Goal: Task Accomplishment & Management: Manage account settings

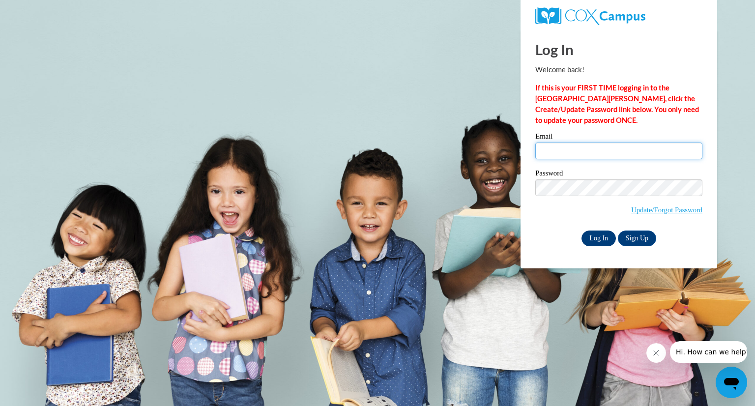
type input "[EMAIL_ADDRESS][DOMAIN_NAME]"
click at [594, 242] on input "Log In" at bounding box center [599, 239] width 34 height 16
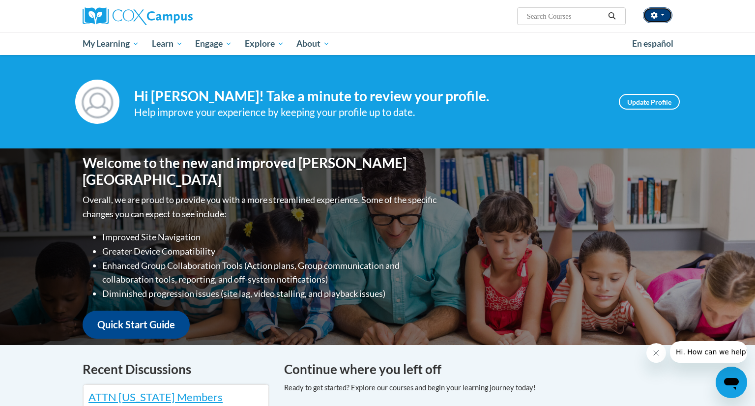
click at [665, 15] on button "button" at bounding box center [658, 15] width 30 height 16
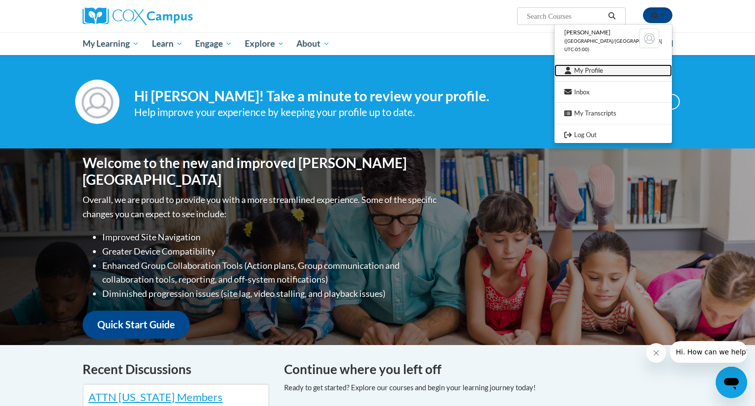
click at [603, 69] on link "My Profile" at bounding box center [614, 70] width 118 height 12
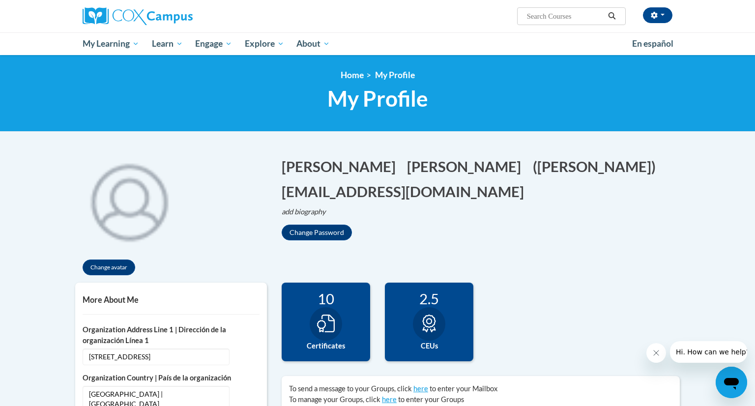
click at [561, 21] on input "Search..." at bounding box center [565, 16] width 79 height 12
click at [662, 18] on button "button" at bounding box center [658, 15] width 30 height 16
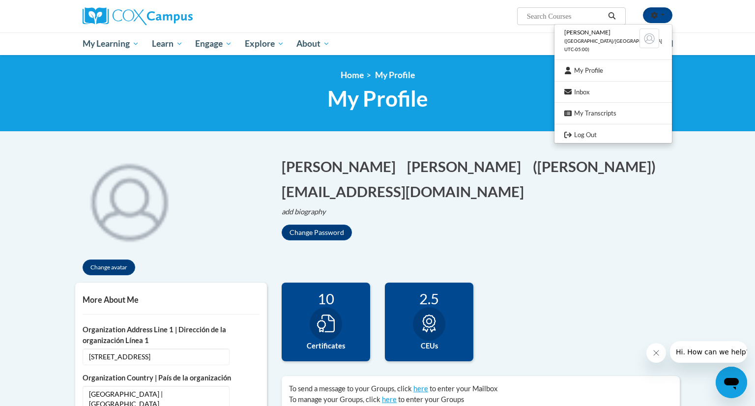
click at [649, 37] on img at bounding box center [650, 39] width 20 height 20
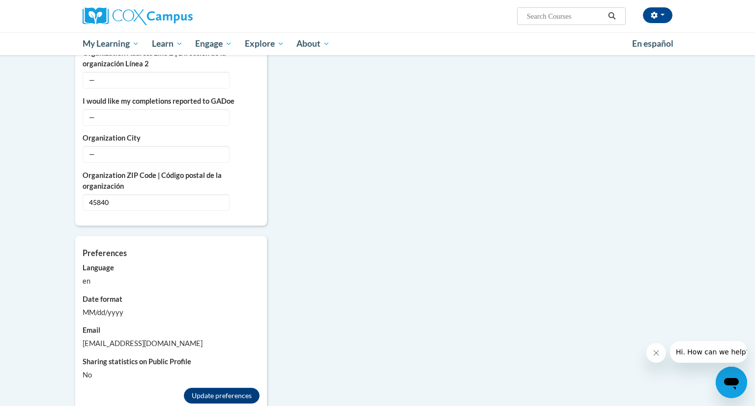
scroll to position [687, 0]
click at [199, 388] on button "Update preferences" at bounding box center [222, 396] width 76 height 16
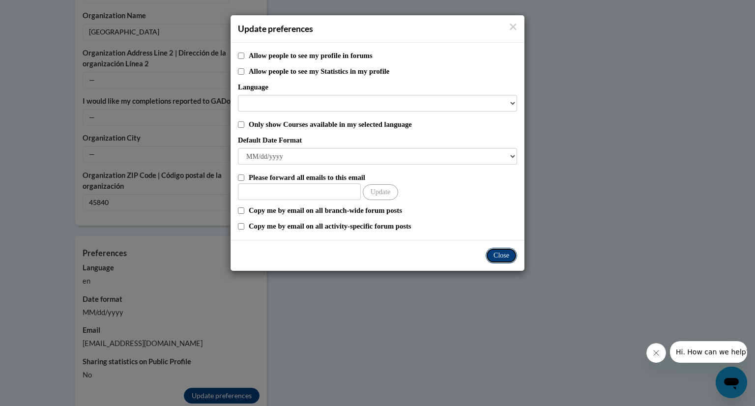
click at [500, 259] on button "Close" at bounding box center [501, 256] width 31 height 16
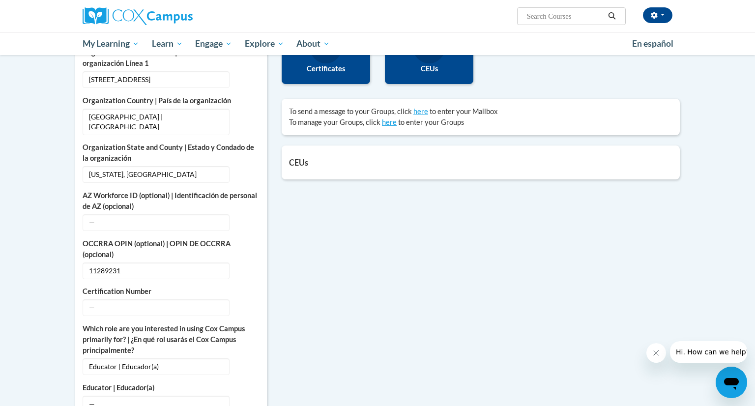
scroll to position [0, 0]
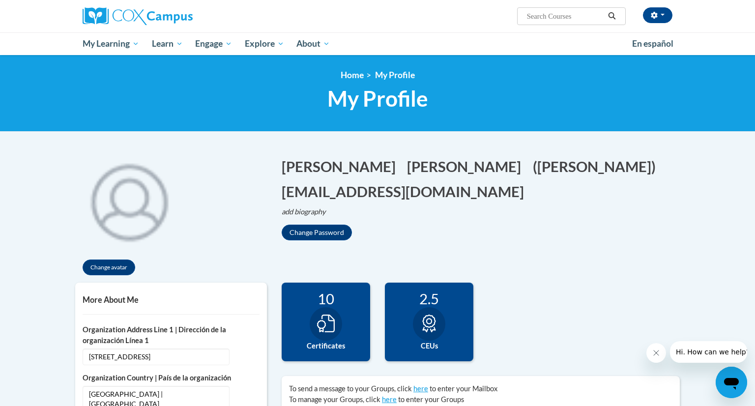
click at [400, 78] on span "My Profile" at bounding box center [395, 75] width 40 height 10
click at [569, 18] on input "Search..." at bounding box center [565, 16] width 79 height 12
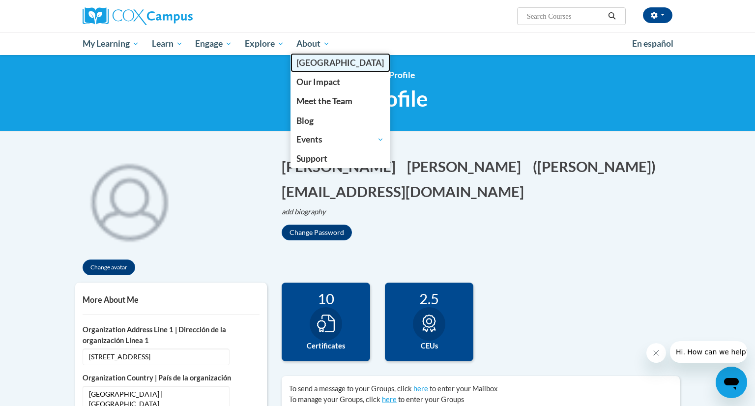
click at [306, 54] on link "[GEOGRAPHIC_DATA]" at bounding box center [341, 62] width 100 height 19
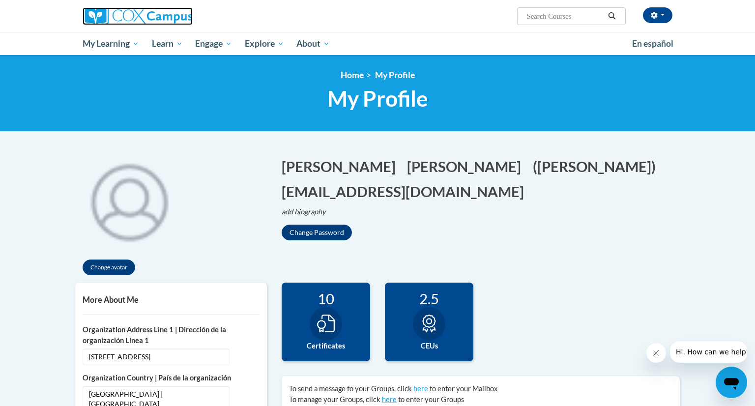
click at [141, 16] on img at bounding box center [138, 16] width 110 height 18
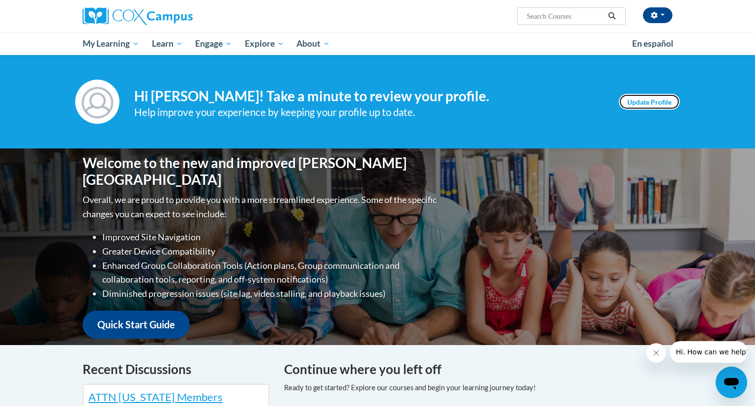
click at [646, 100] on link "Update Profile" at bounding box center [649, 102] width 61 height 16
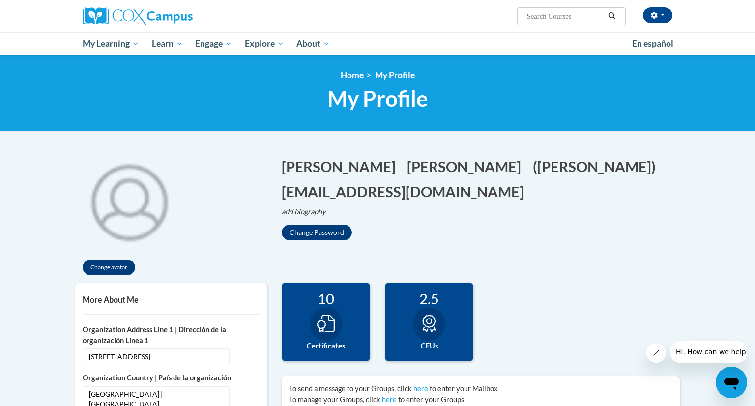
click at [704, 354] on span "Hi. How can we help?" at bounding box center [713, 352] width 74 height 8
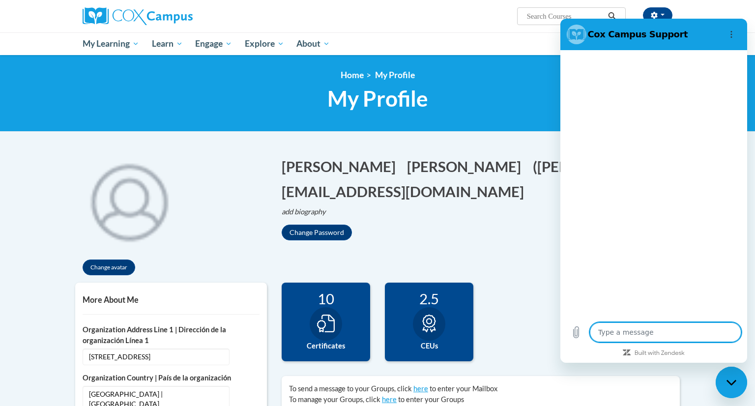
type textarea "x"
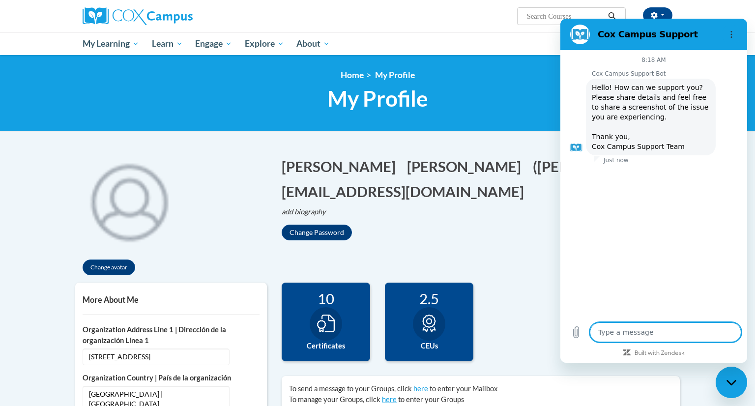
type textarea "I"
type textarea "x"
type textarea "I"
type textarea "x"
type textarea "I n"
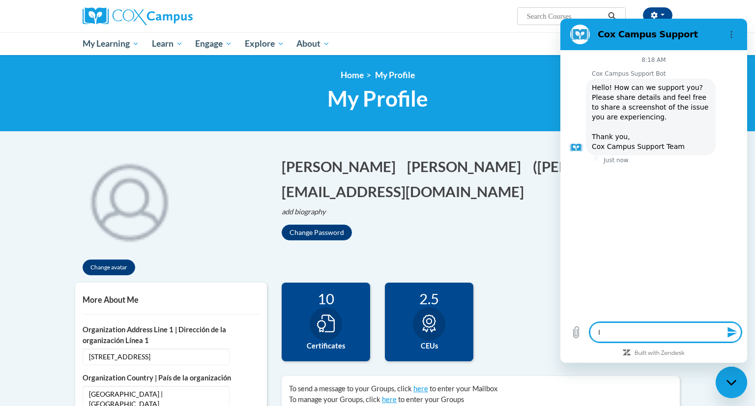
type textarea "x"
type textarea "I ne"
type textarea "x"
type textarea "I nee"
type textarea "x"
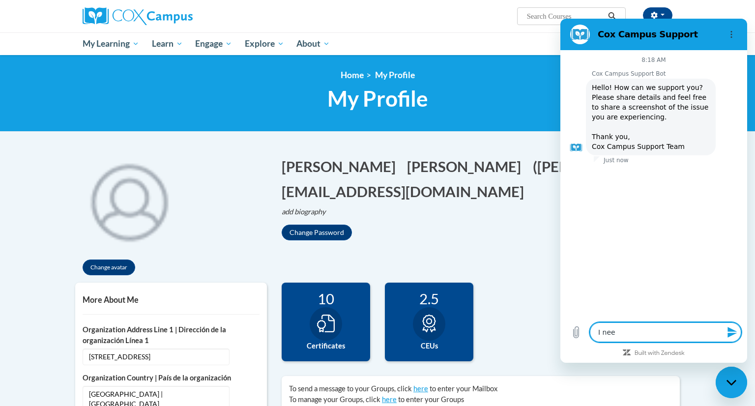
type textarea "I need"
type textarea "x"
type textarea "I need"
type textarea "x"
type textarea "I need t"
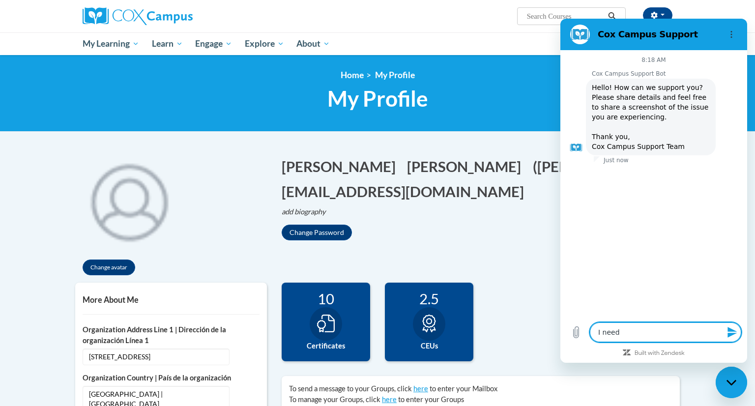
type textarea "x"
type textarea "I need to"
type textarea "x"
type textarea "I need to"
type textarea "x"
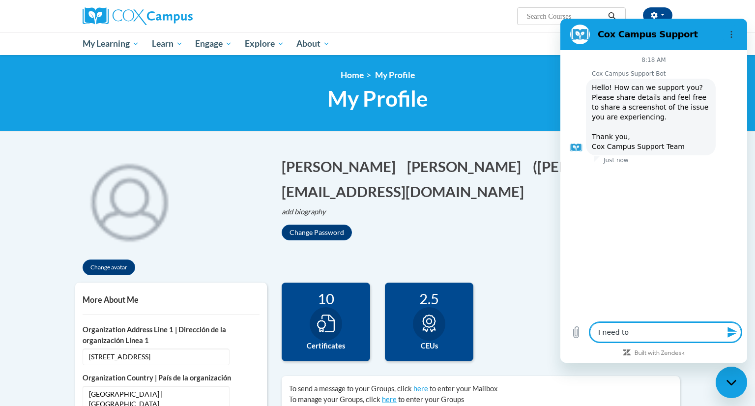
type textarea "I need to c"
type textarea "x"
type textarea "I need to ch"
type textarea "x"
type textarea "I need to cha"
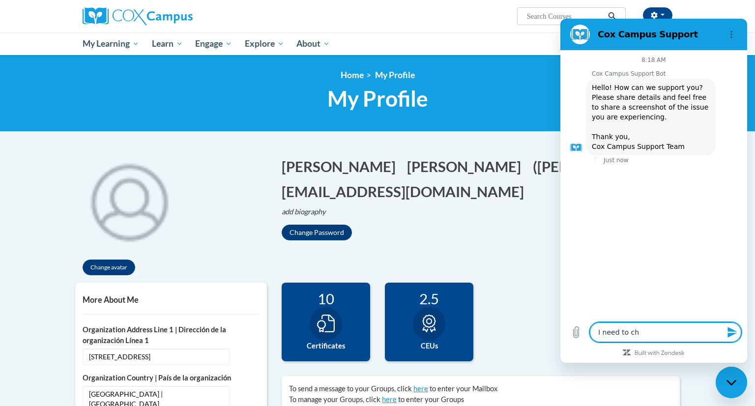
type textarea "x"
type textarea "I need to chan"
type textarea "x"
type textarea "I need to chang"
type textarea "x"
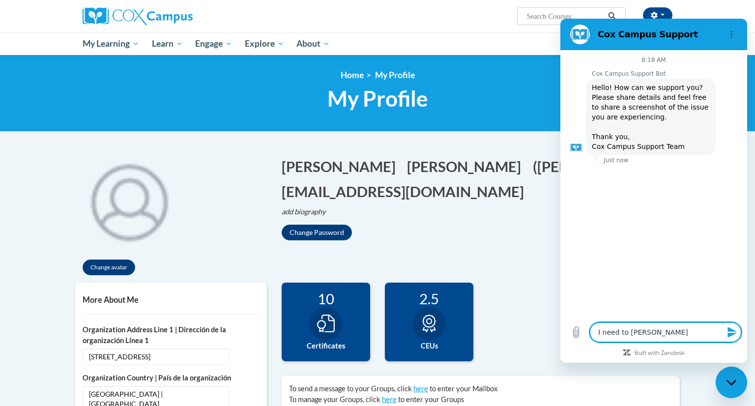
type textarea "I need to change"
type textarea "x"
type textarea "I need to change"
type textarea "x"
type textarea "I need to change m"
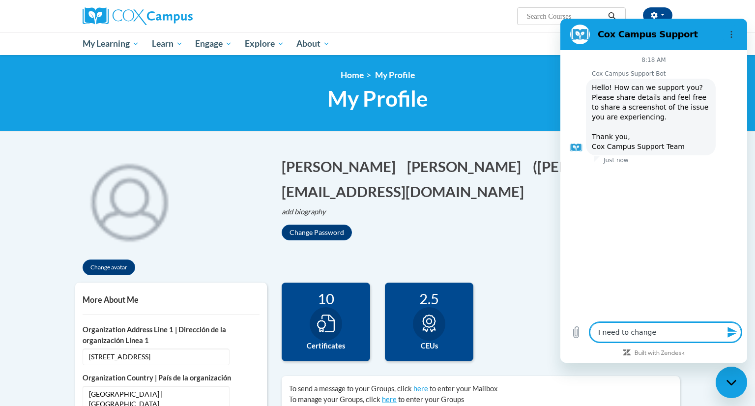
type textarea "x"
type textarea "I need to change my"
type textarea "x"
type textarea "I need to change my"
type textarea "x"
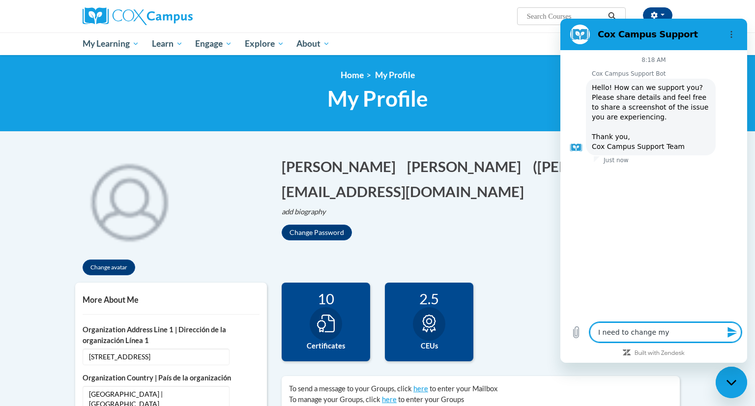
type textarea "I need to change my e"
type textarea "x"
type textarea "I need to change my em"
type textarea "x"
type textarea "I need to change my ema"
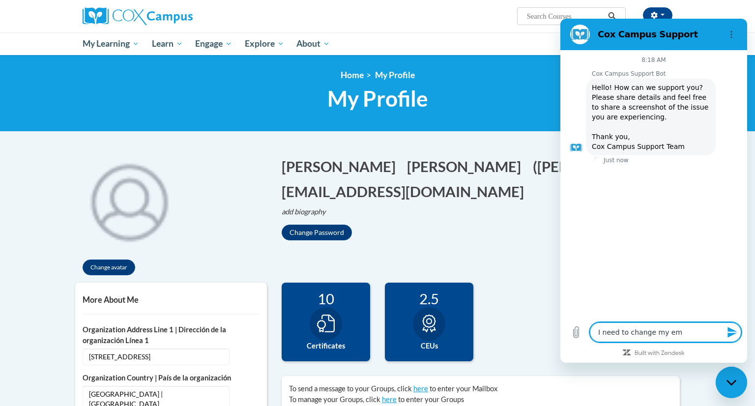
type textarea "x"
type textarea "I need to change my emai"
type textarea "x"
type textarea "I need to change my email"
type textarea "x"
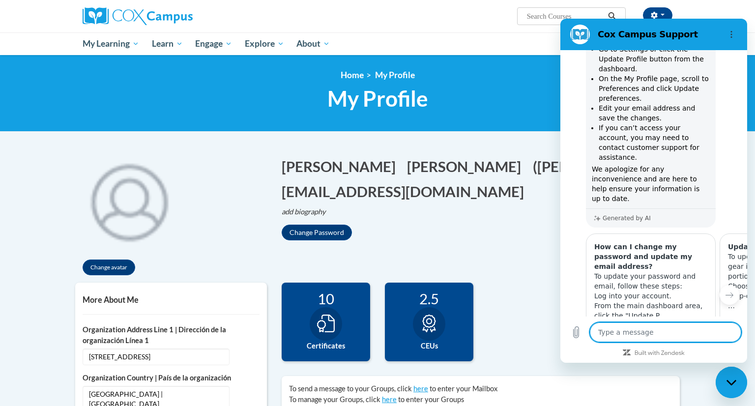
type textarea "x"
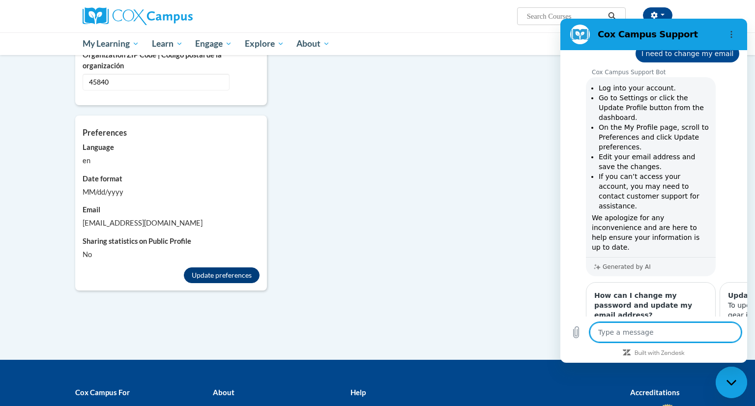
scroll to position [808, 0]
click at [244, 267] on button "Update preferences" at bounding box center [222, 275] width 76 height 16
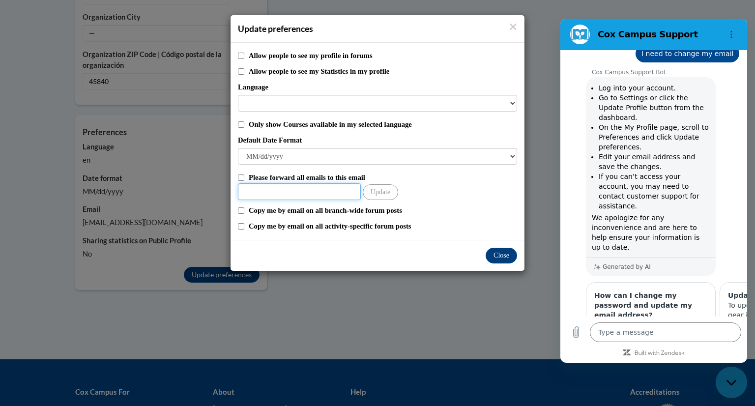
click at [274, 192] on input "Other Email" at bounding box center [299, 191] width 123 height 17
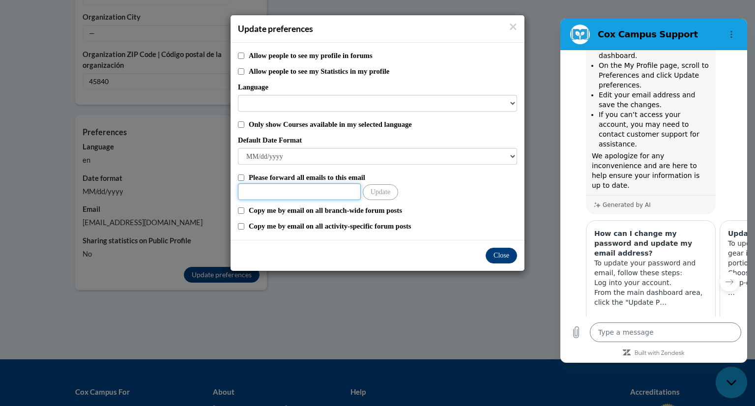
scroll to position [180, 0]
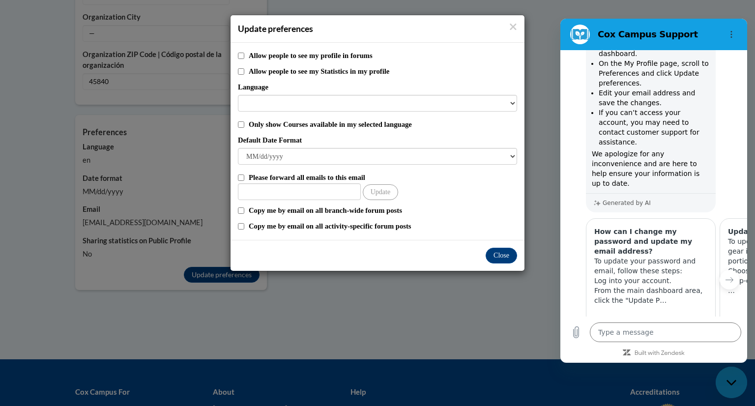
click at [617, 317] on link "View article" at bounding box center [651, 327] width 121 height 20
click at [239, 171] on div "Allow people to see my profile in forums Allow people to see my Statistics in m…" at bounding box center [378, 141] width 294 height 197
click at [241, 177] on input "Please forward all emails to this email" at bounding box center [241, 178] width 6 height 6
checkbox input "true"
click at [252, 195] on input "Other Email" at bounding box center [299, 191] width 123 height 17
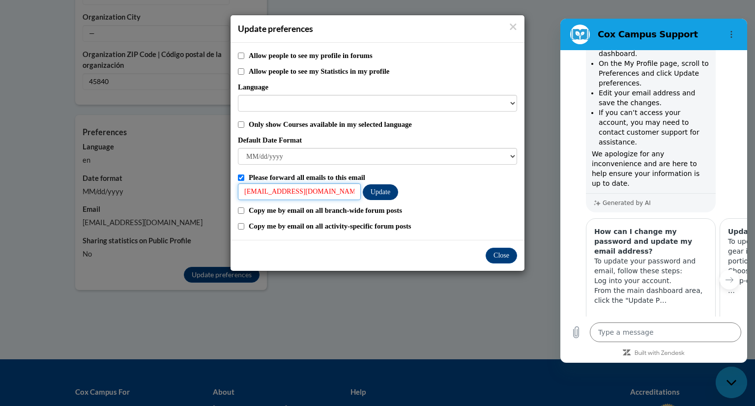
type input "[EMAIL_ADDRESS][DOMAIN_NAME]"
click at [381, 193] on button "Update" at bounding box center [380, 192] width 35 height 16
click at [491, 258] on button "Close" at bounding box center [501, 256] width 31 height 16
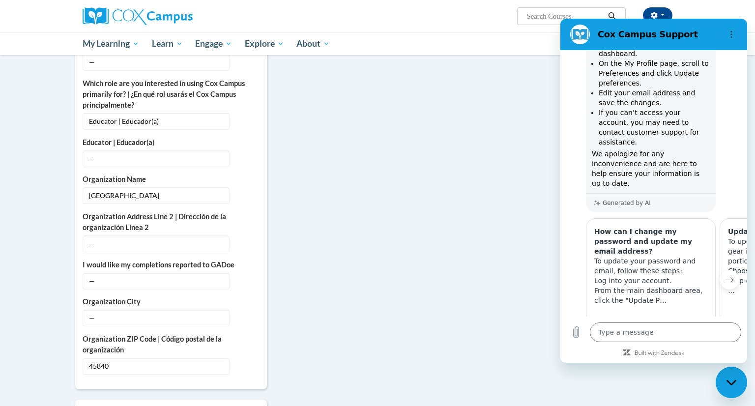
scroll to position [531, 0]
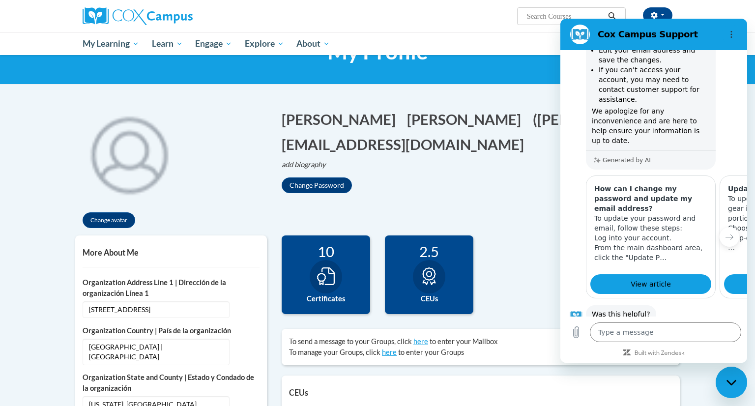
scroll to position [35, 0]
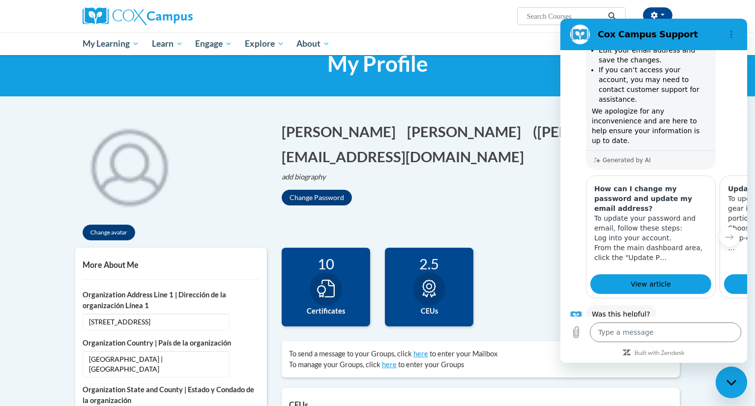
click at [728, 336] on button "No" at bounding box center [727, 345] width 26 height 19
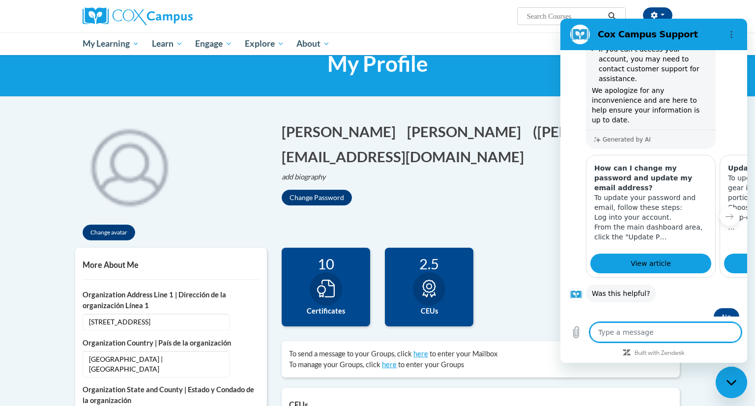
scroll to position [243, 0]
click at [732, 34] on circle "Options menu" at bounding box center [731, 34] width 1 height 1
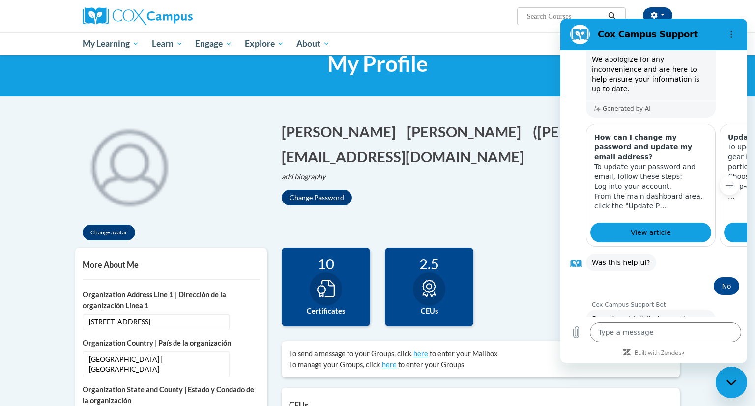
scroll to position [299, 0]
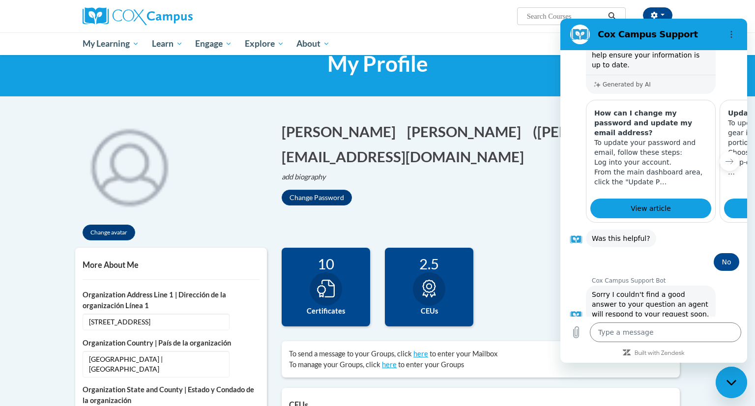
click at [511, 157] on h1 "[PERSON_NAME] Edit Screen Name [PERSON_NAME] [PERSON_NAME] Edit Screen Name [PE…" at bounding box center [481, 143] width 398 height 45
click at [536, 53] on ul "My Learning My Learning My Course Progress Certificates My Action Plans Group D…" at bounding box center [351, 43] width 550 height 23
click at [728, 384] on icon "Close messaging window" at bounding box center [732, 383] width 10 height 6
type textarea "x"
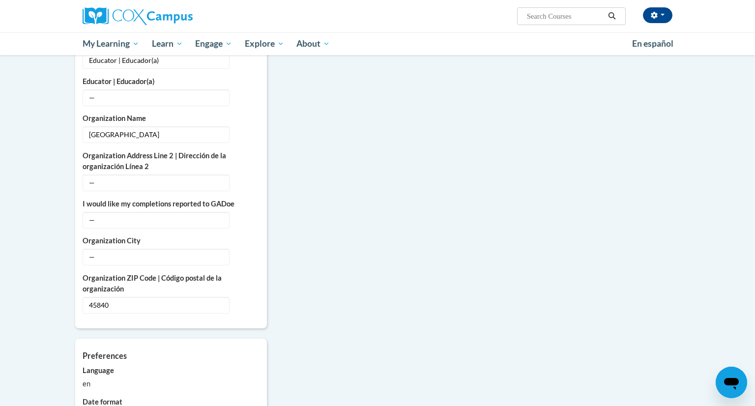
scroll to position [586, 0]
